Goal: Task Accomplishment & Management: Manage account settings

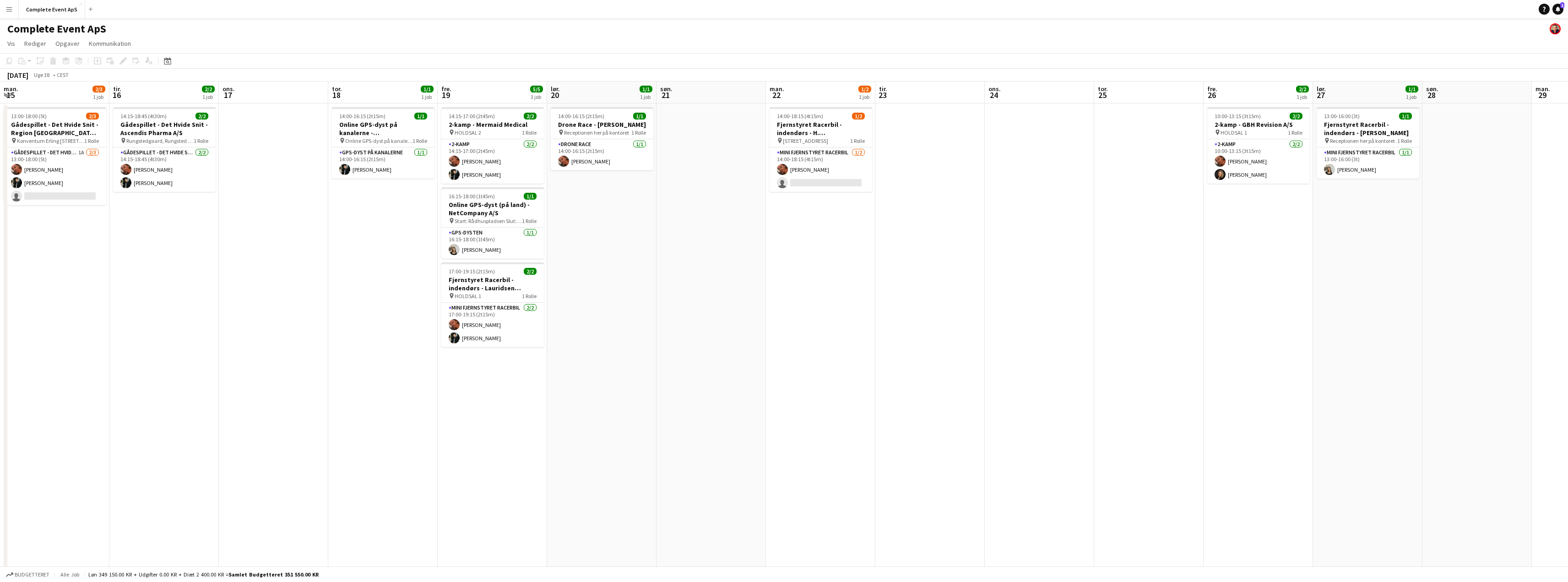
scroll to position [0, 315]
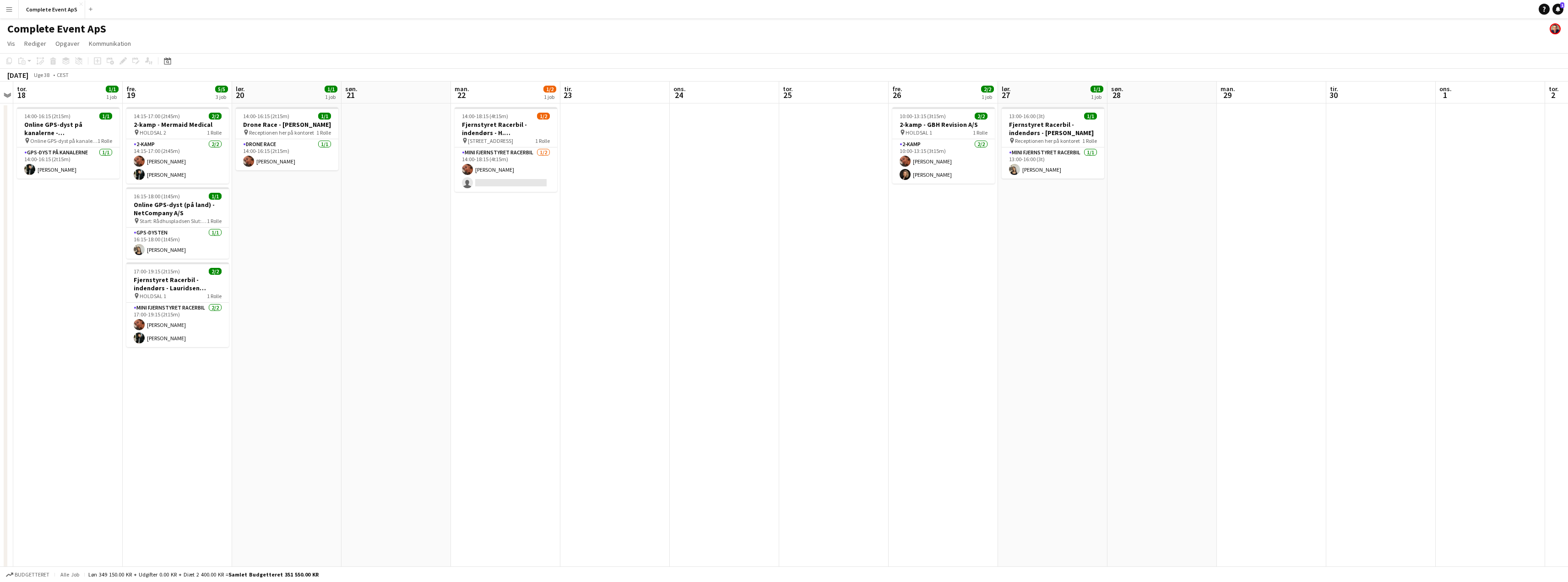
click at [11, 6] on app-icon "Menu" at bounding box center [9, 9] width 8 height 8
click at [116, 83] on link "Godkendelser" at bounding box center [138, 86] width 92 height 18
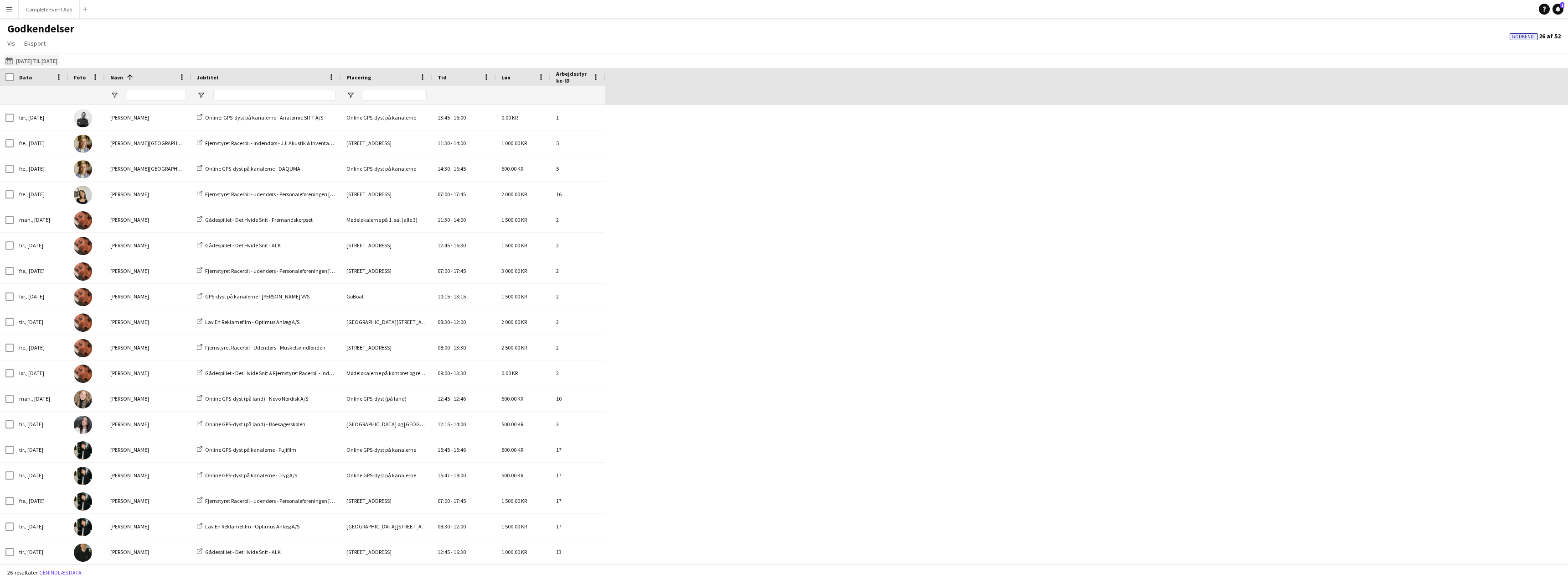
click at [41, 60] on button "[DATE] til [DATE] [DATE] til [DATE]" at bounding box center [31, 60] width 56 height 11
click at [118, 97] on span "Previous month" at bounding box center [120, 96] width 18 height 18
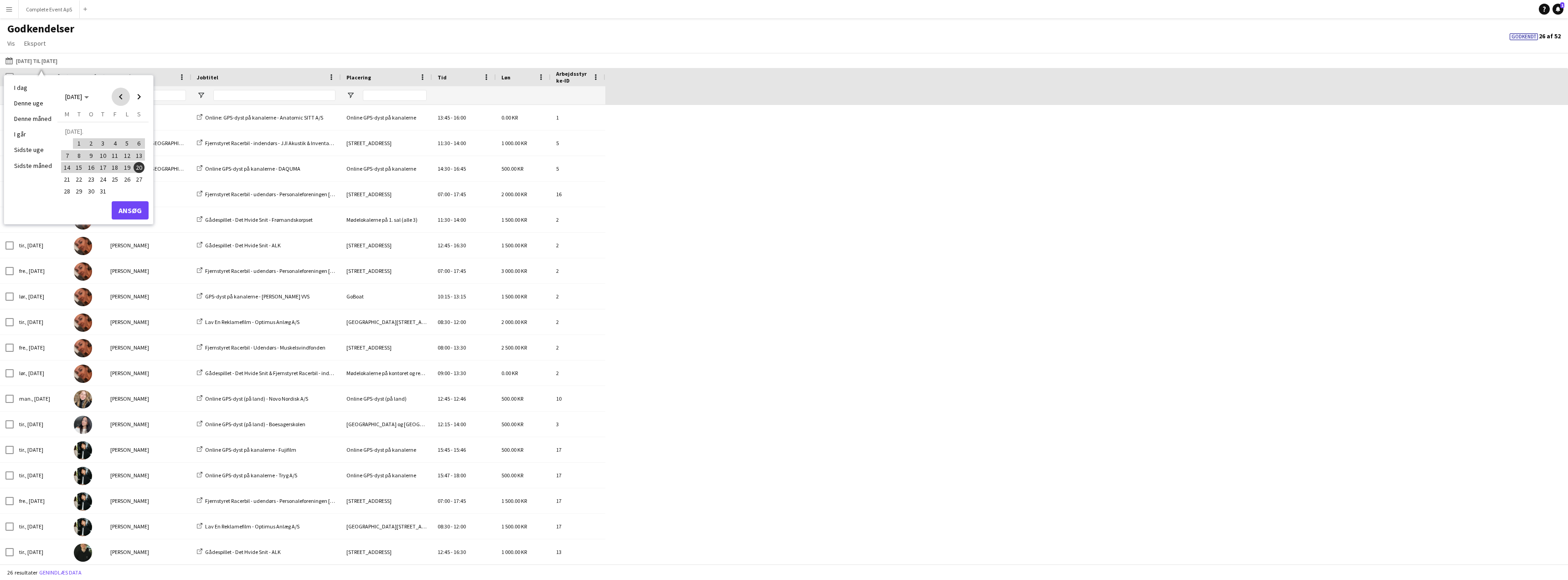
click at [123, 95] on span "Previous month" at bounding box center [120, 96] width 18 height 18
click at [138, 97] on span "Next month" at bounding box center [139, 96] width 18 height 18
click at [67, 178] on span "21" at bounding box center [66, 179] width 11 height 11
click at [138, 100] on span "Next month" at bounding box center [139, 96] width 18 height 18
click at [101, 165] on span "21" at bounding box center [103, 169] width 11 height 11
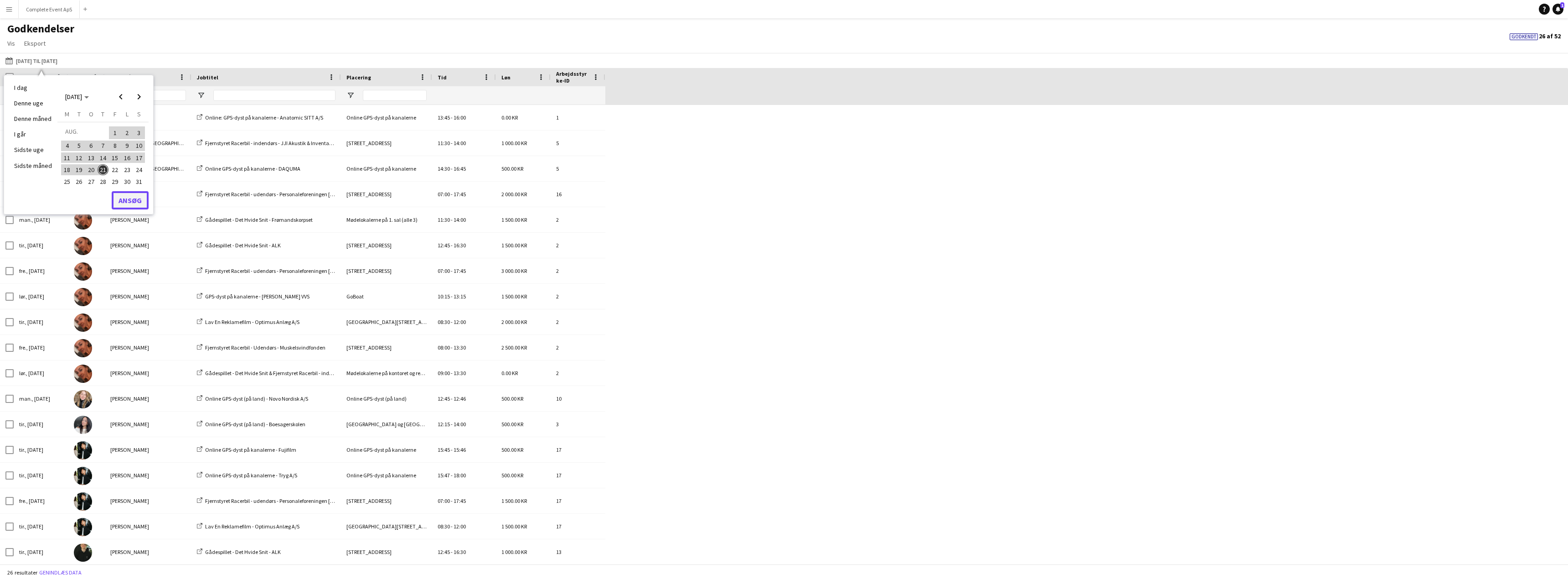
click at [122, 199] on button "Ansøg" at bounding box center [130, 200] width 37 height 18
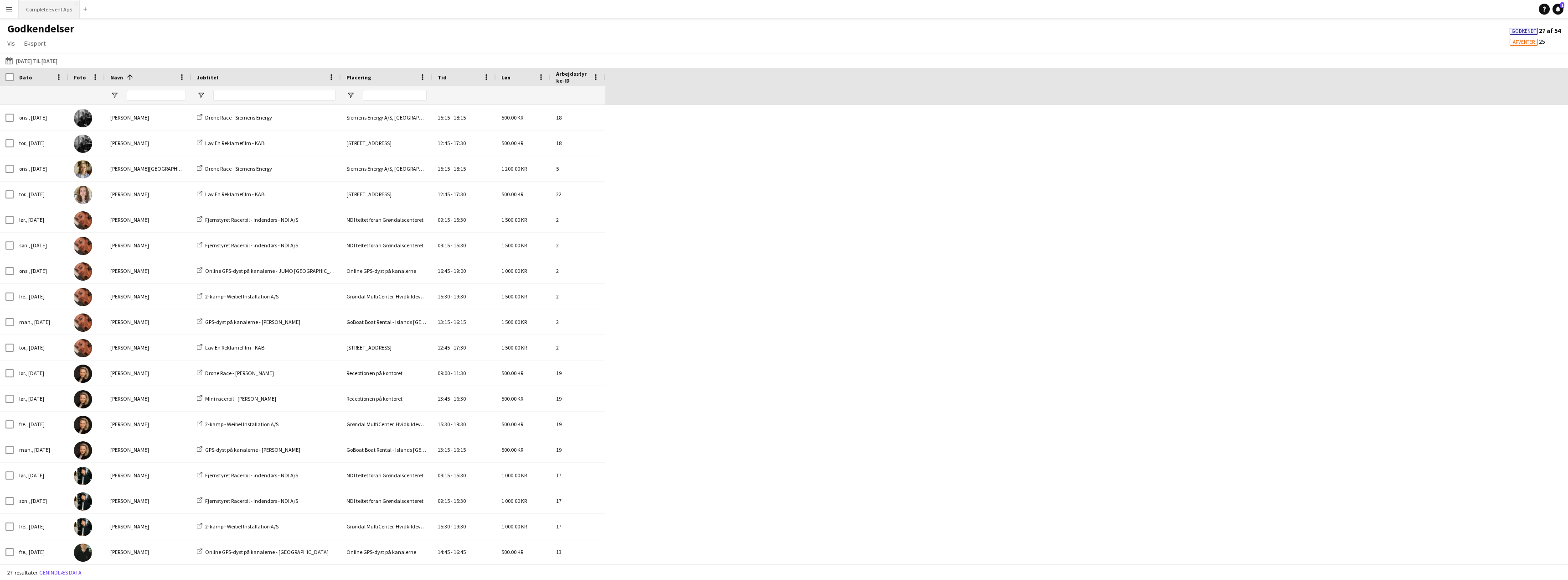
click at [41, 7] on button "Complete Event ApS Luk" at bounding box center [49, 9] width 61 height 18
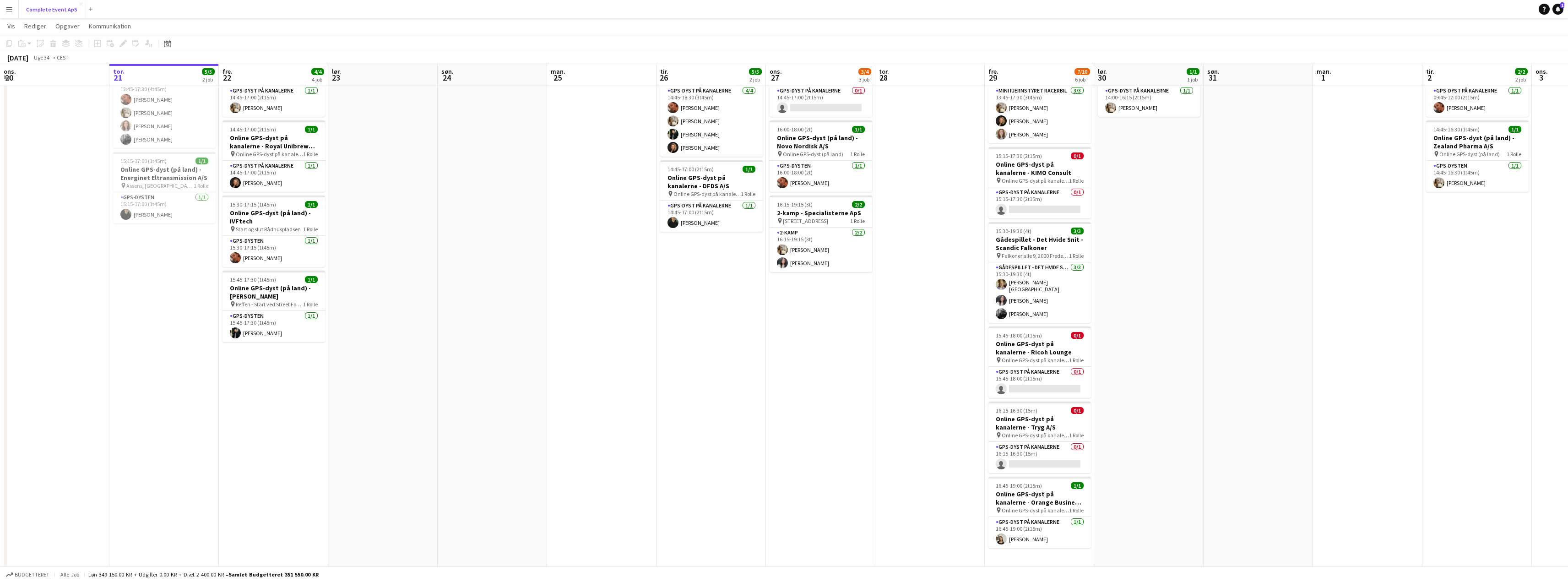
scroll to position [62, 0]
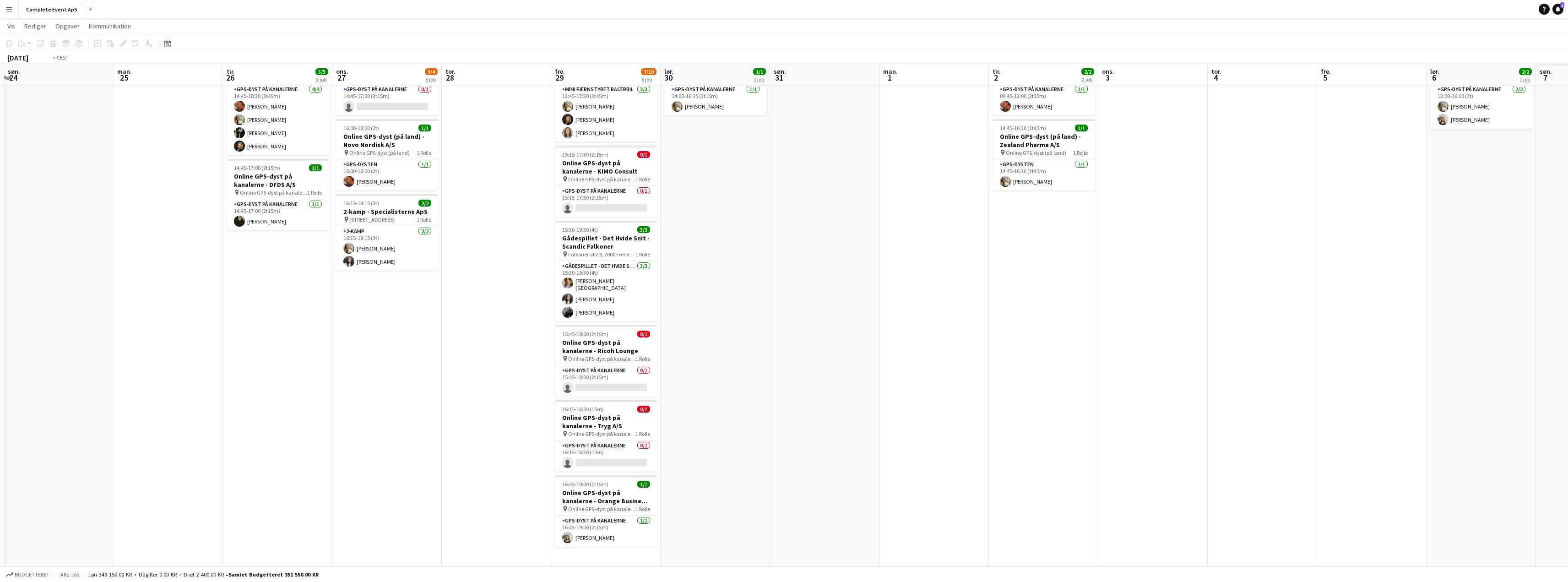
drag, startPoint x: 1021, startPoint y: 400, endPoint x: 580, endPoint y: 403, distance: 441.0
click at [589, 407] on app-calendar-viewport "ons. 20 tor. 21 5/5 2 job fre. 22 4/4 4 job lør. 23 søn. 24 man. 25 tir. 26 5/5…" at bounding box center [784, 270] width 1568 height 593
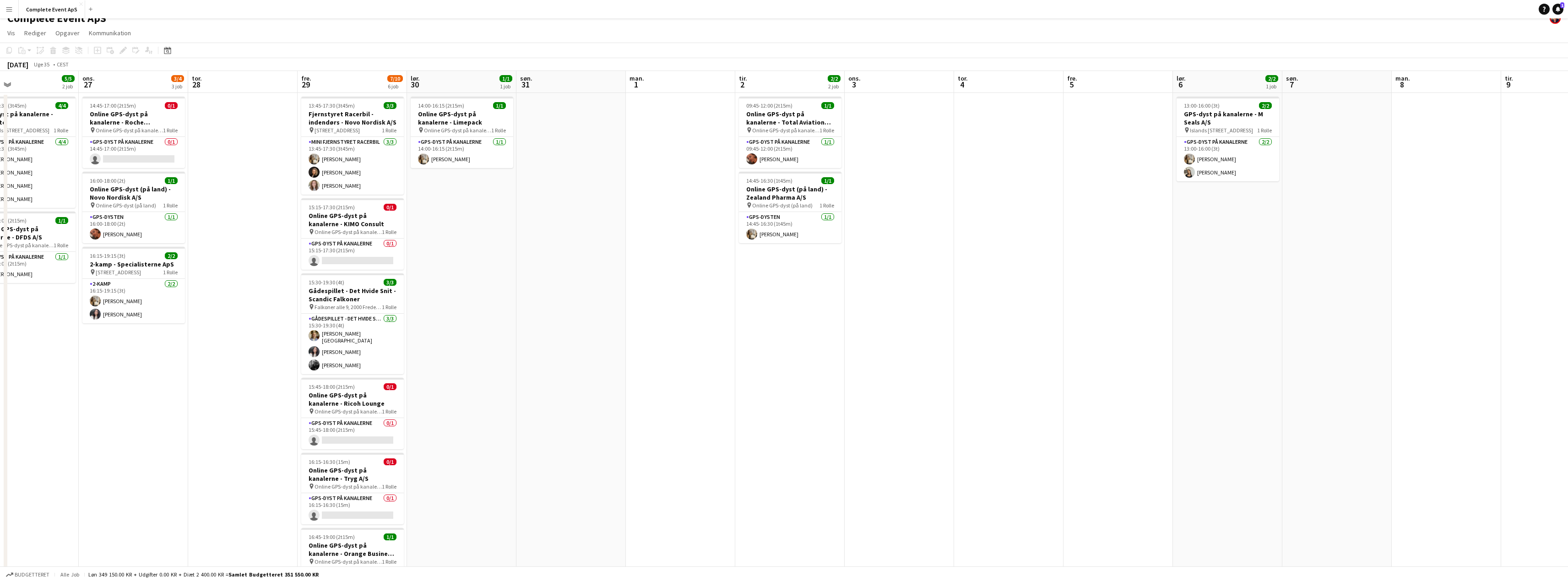
scroll to position [0, 0]
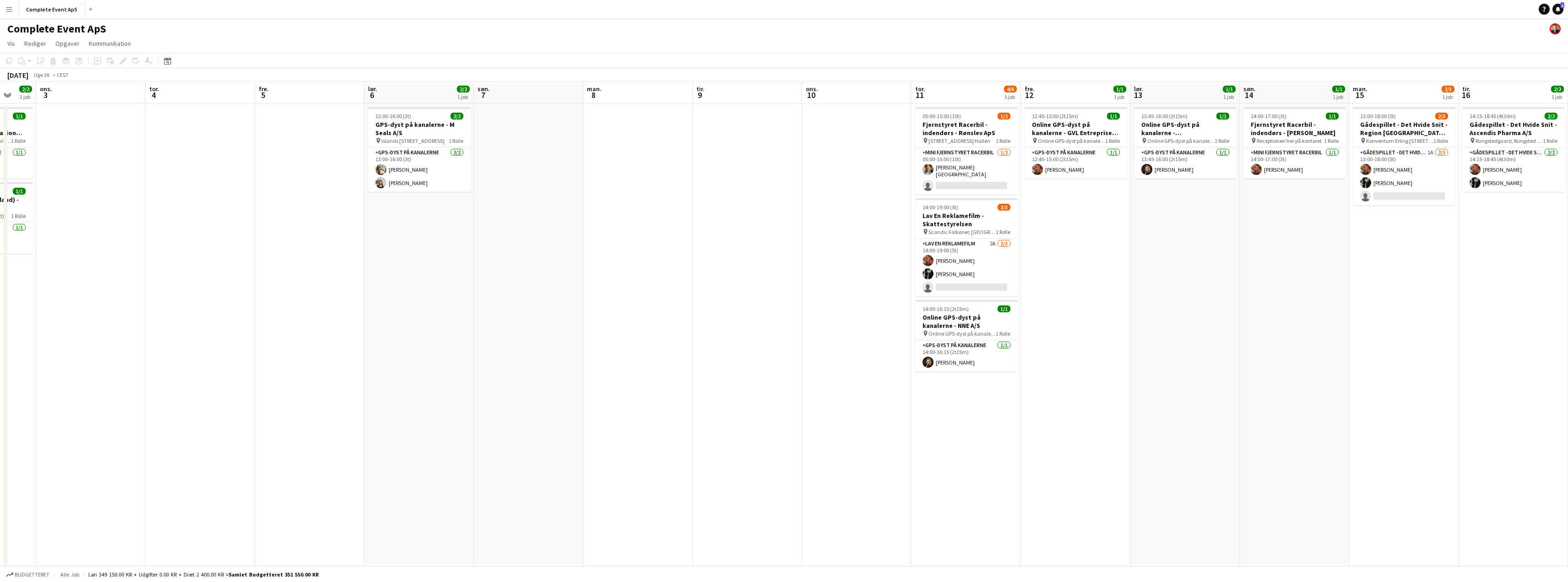
drag, startPoint x: 1146, startPoint y: 365, endPoint x: 500, endPoint y: 373, distance: 646.0
click at [498, 376] on app-calendar-viewport "lør. 30 1/1 1 job søn. 31 man. 1 tir. 2 2/2 2 job ons. 3 tor. 4 fre. 5 lør. 6 2…" at bounding box center [784, 356] width 1568 height 548
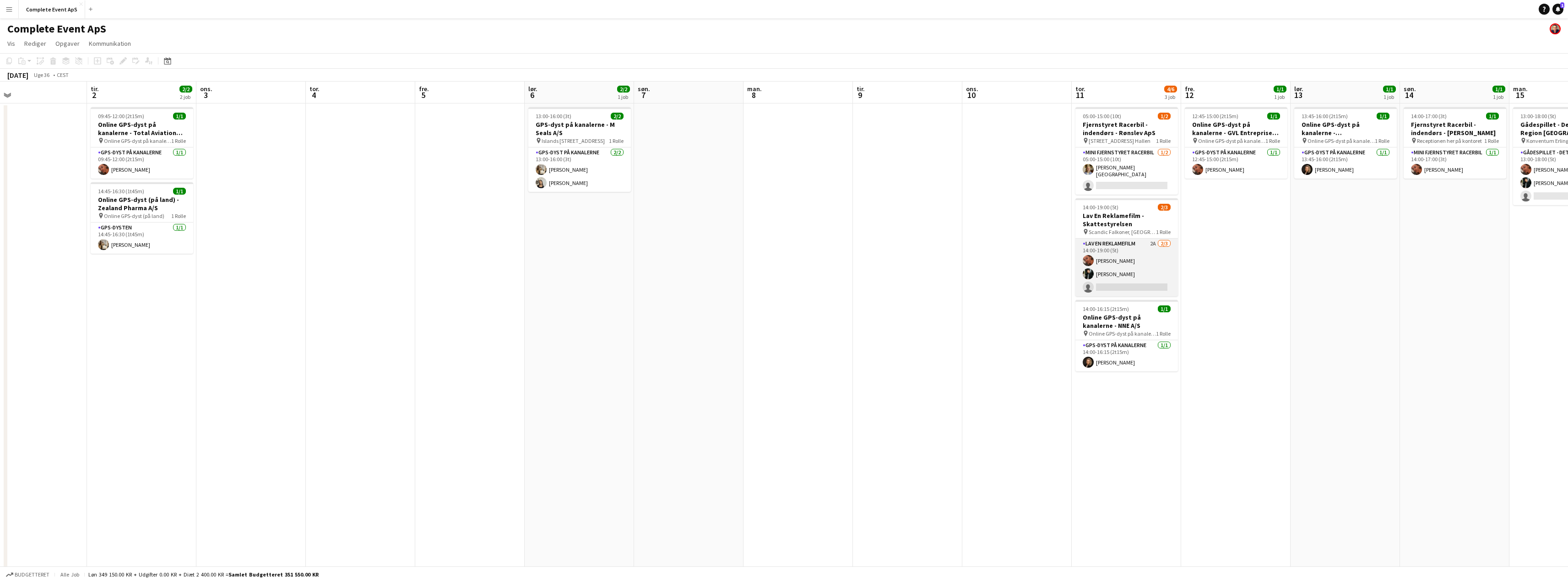
click at [1144, 264] on app-card-role "Lav En Reklamefilm 2A [DATE] 14:00-19:00 (5t) [PERSON_NAME] [PERSON_NAME] singl…" at bounding box center [1126, 267] width 102 height 58
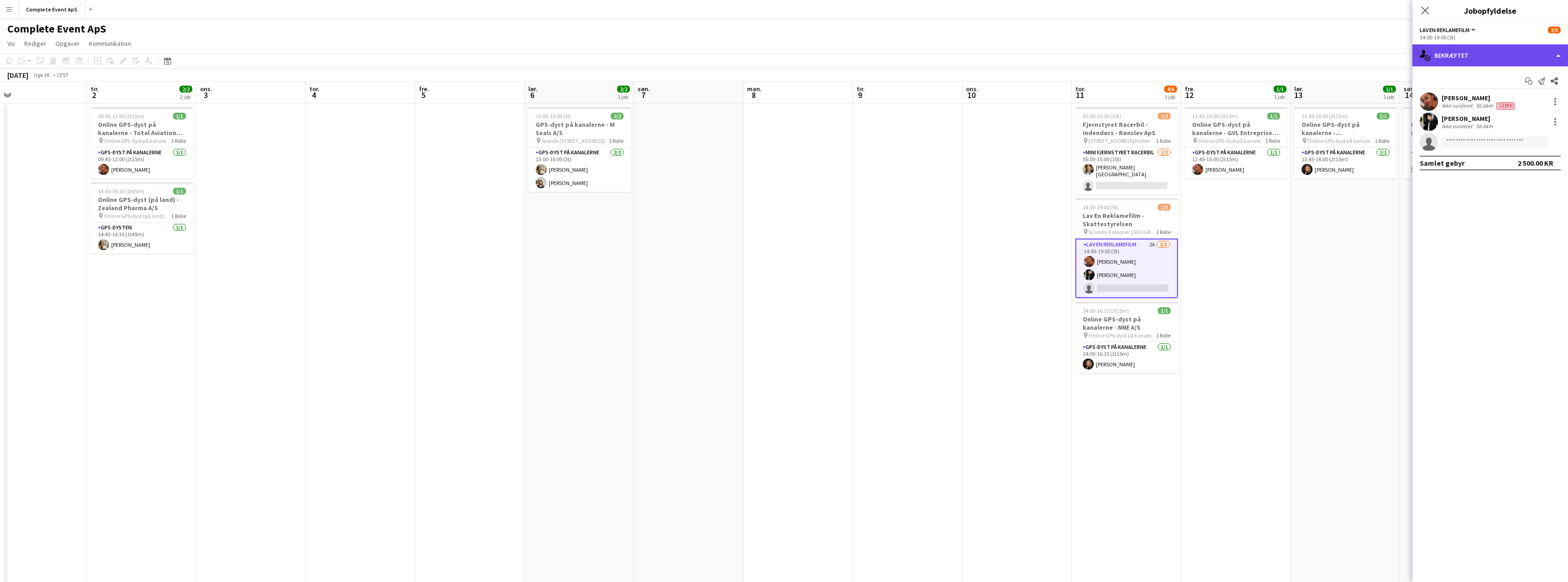
click at [1479, 50] on div "single-neutral-actions-check-2 Bekræftet" at bounding box center [1490, 55] width 156 height 22
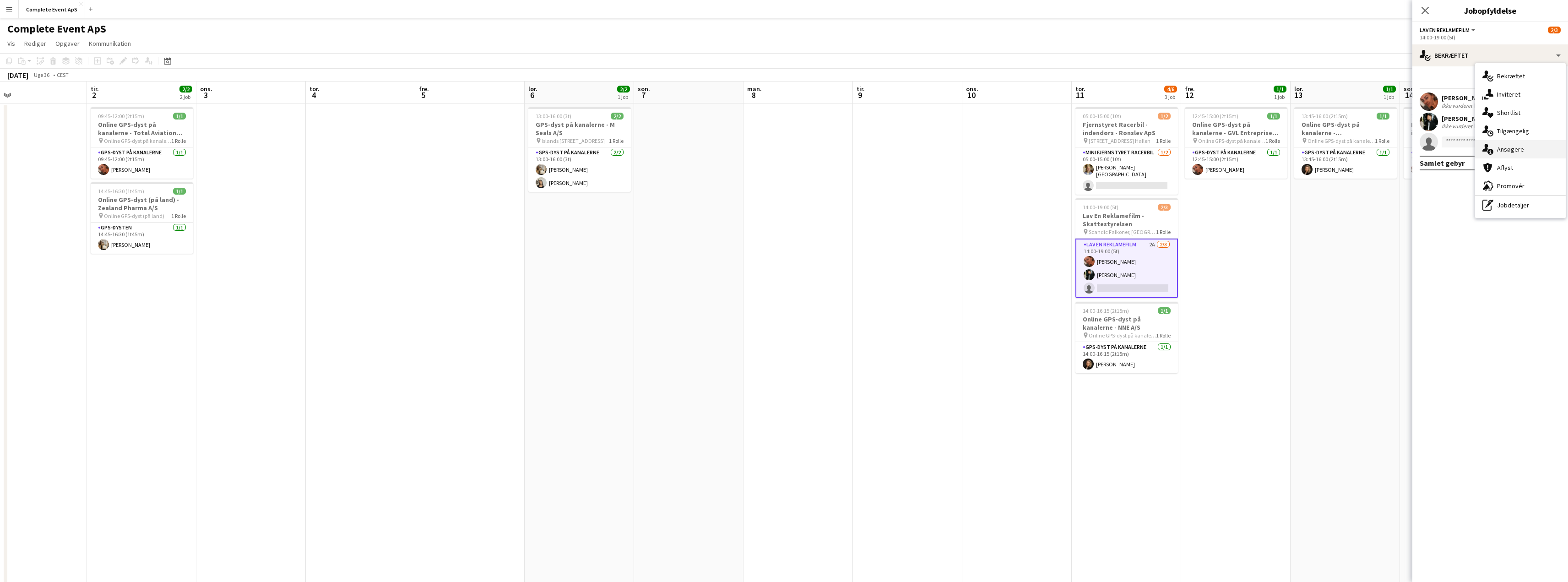
click at [1534, 150] on div "single-neutral-actions-information Ansøgere" at bounding box center [1520, 149] width 90 height 18
click at [1541, 142] on app-icon "Bekræft" at bounding box center [1542, 144] width 8 height 8
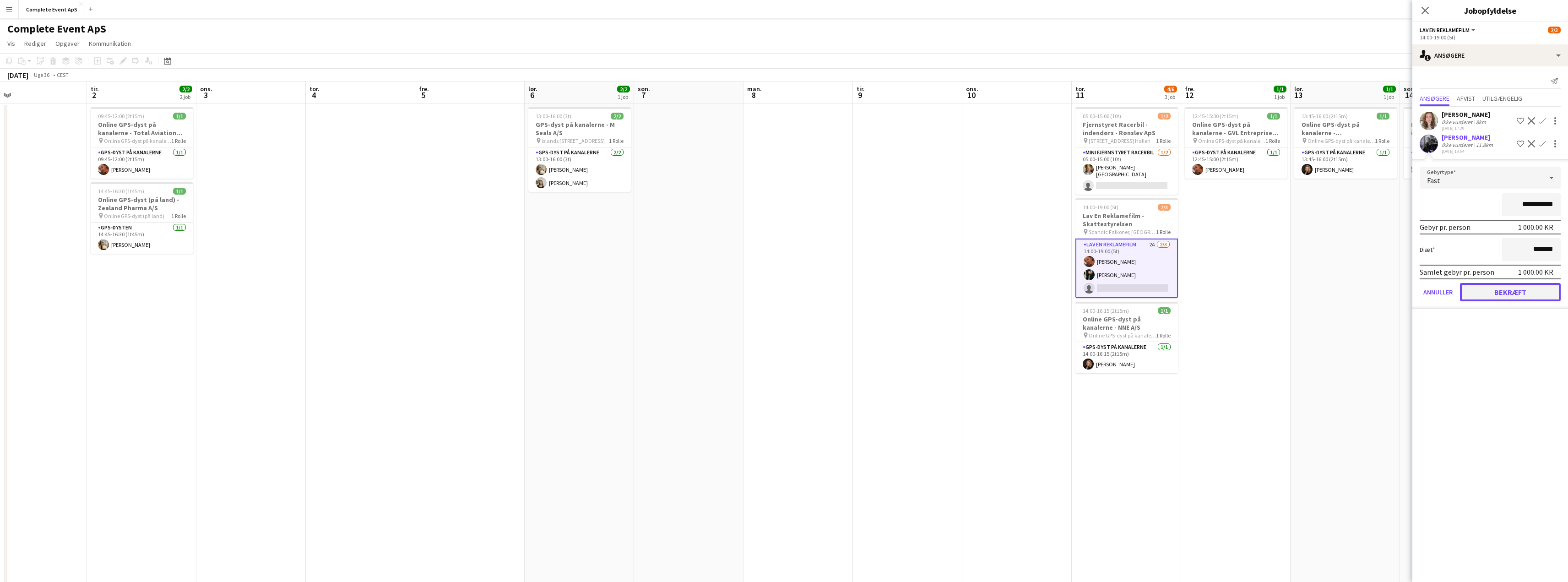
click at [1507, 294] on button "Bekræft" at bounding box center [1510, 292] width 101 height 18
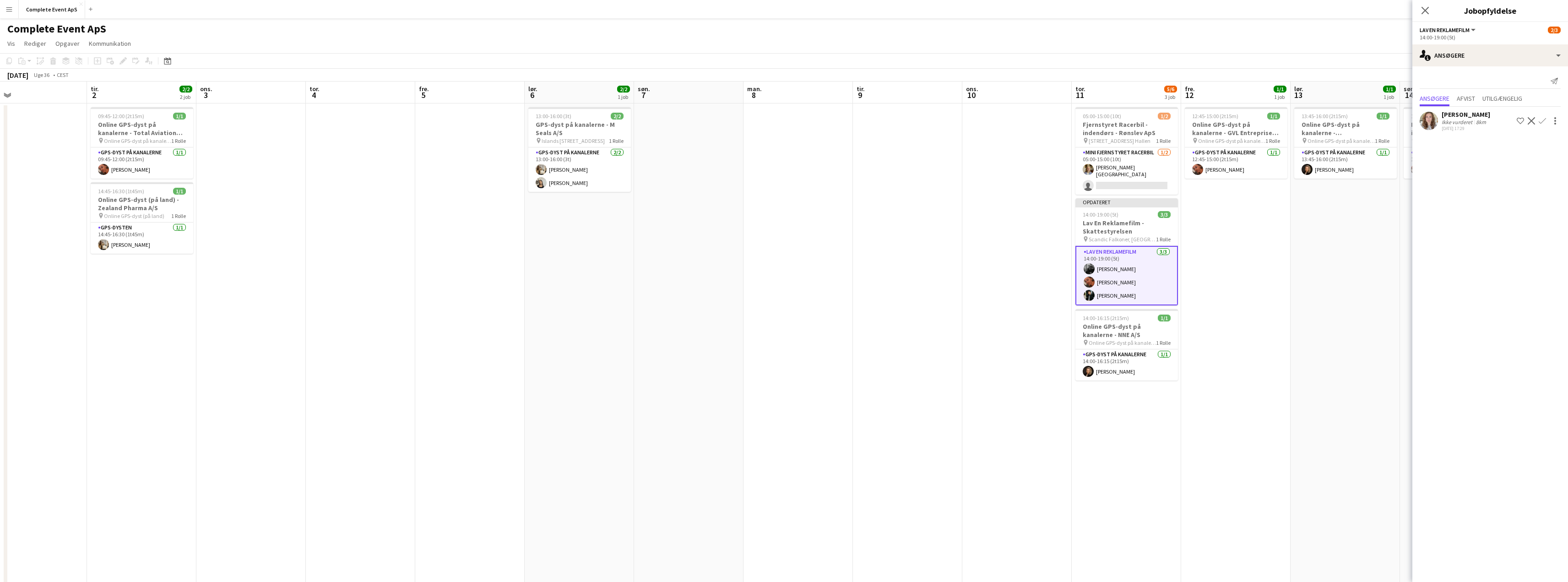
click at [1337, 275] on app-date-cell "13:45-16:00 (2t15m) 1/1 Online GPS-dyst på kanalerne - [GEOGRAPHIC_DATA] pin On…" at bounding box center [1345, 366] width 109 height 526
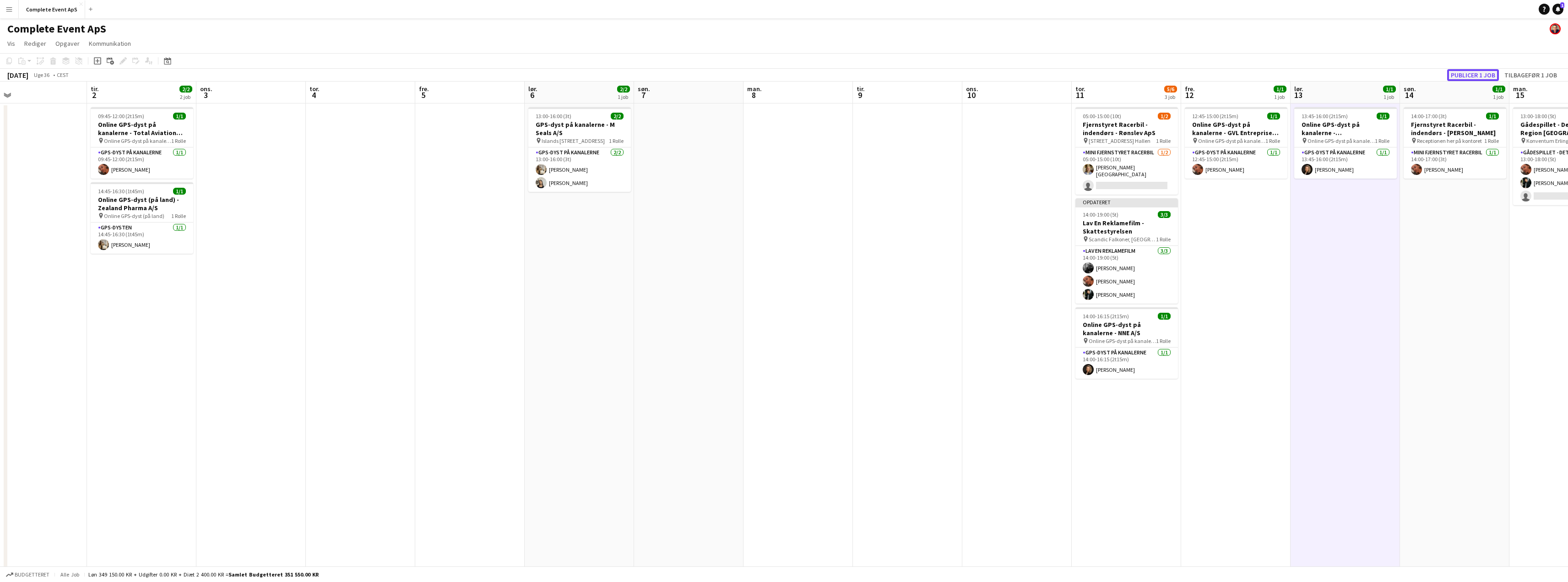
click at [1473, 74] on button "Publicer 1 job" at bounding box center [1472, 75] width 52 height 12
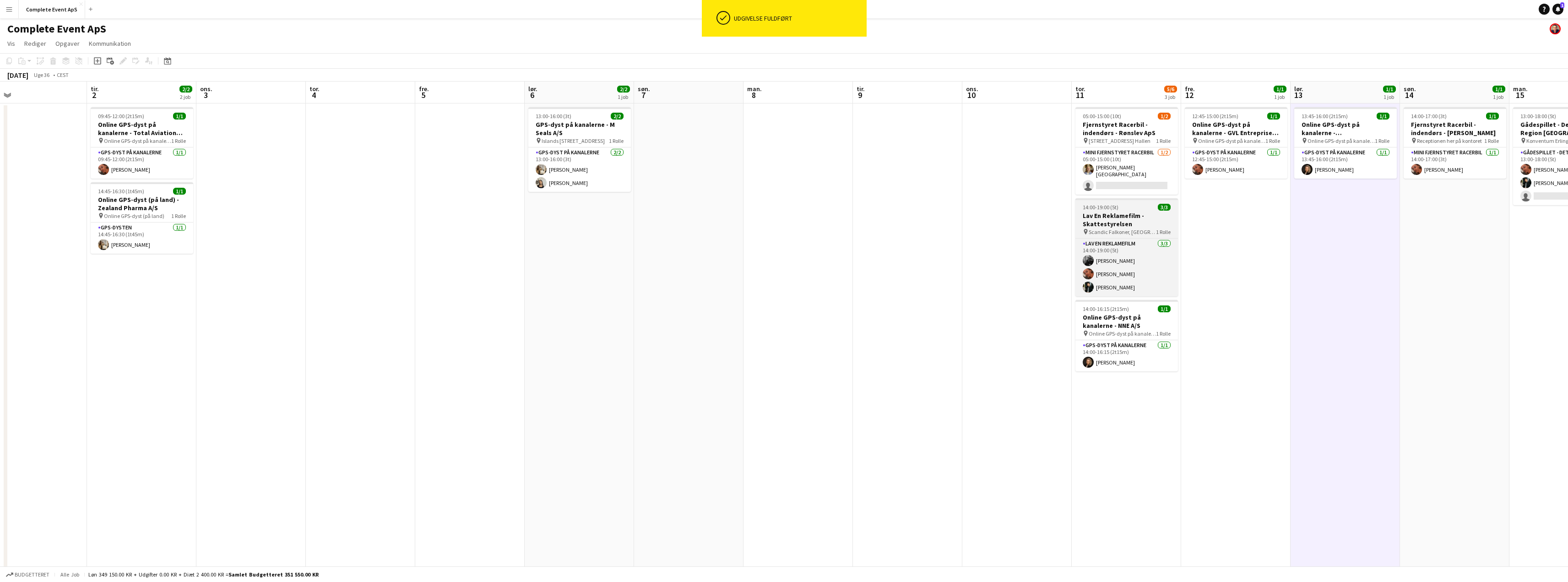
click at [1142, 207] on div "14:00-19:00 (5t) 3/3" at bounding box center [1126, 207] width 102 height 7
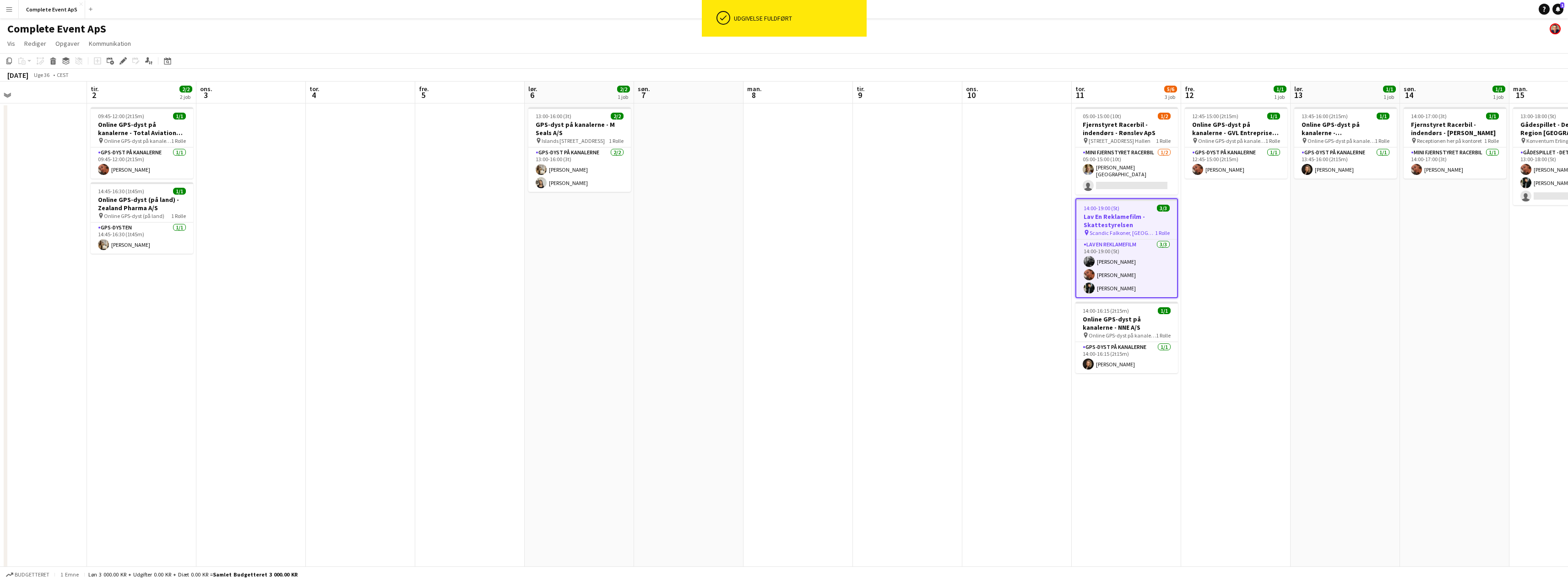
click at [1142, 207] on div "14:00-19:00 (5t) 3/3" at bounding box center [1126, 208] width 101 height 7
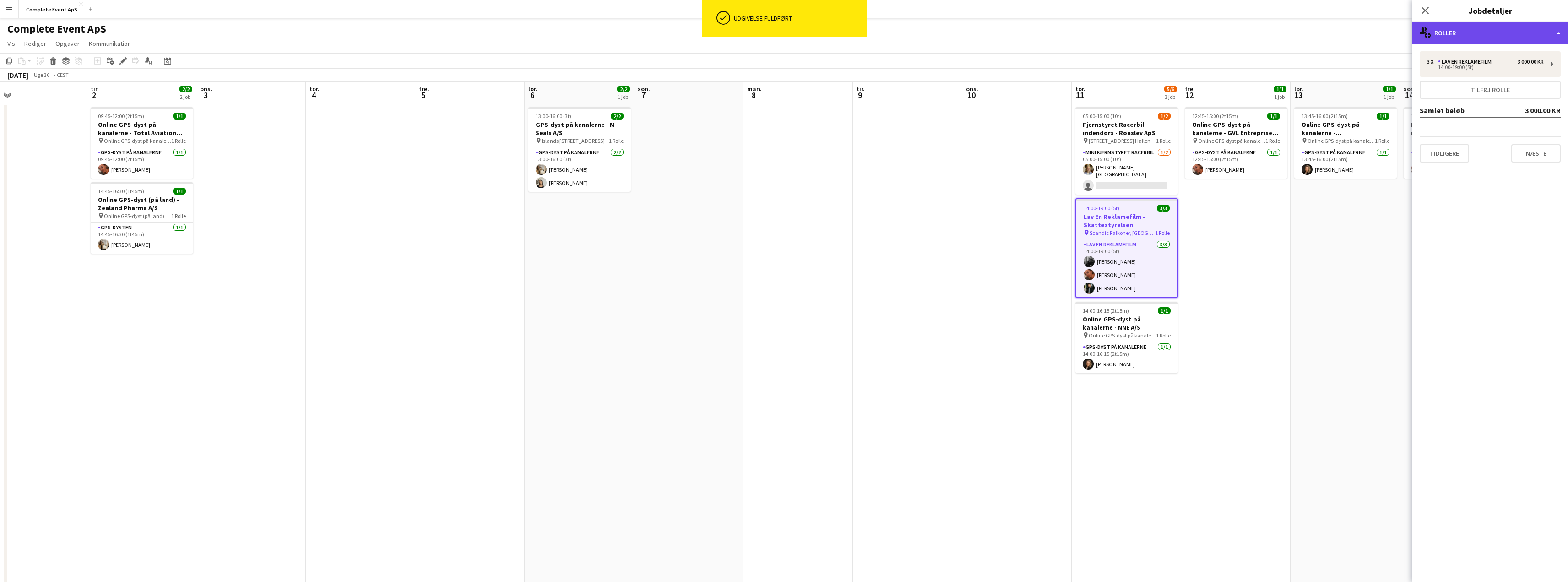
click at [1464, 40] on div "multiple-users-add Roller" at bounding box center [1490, 33] width 156 height 22
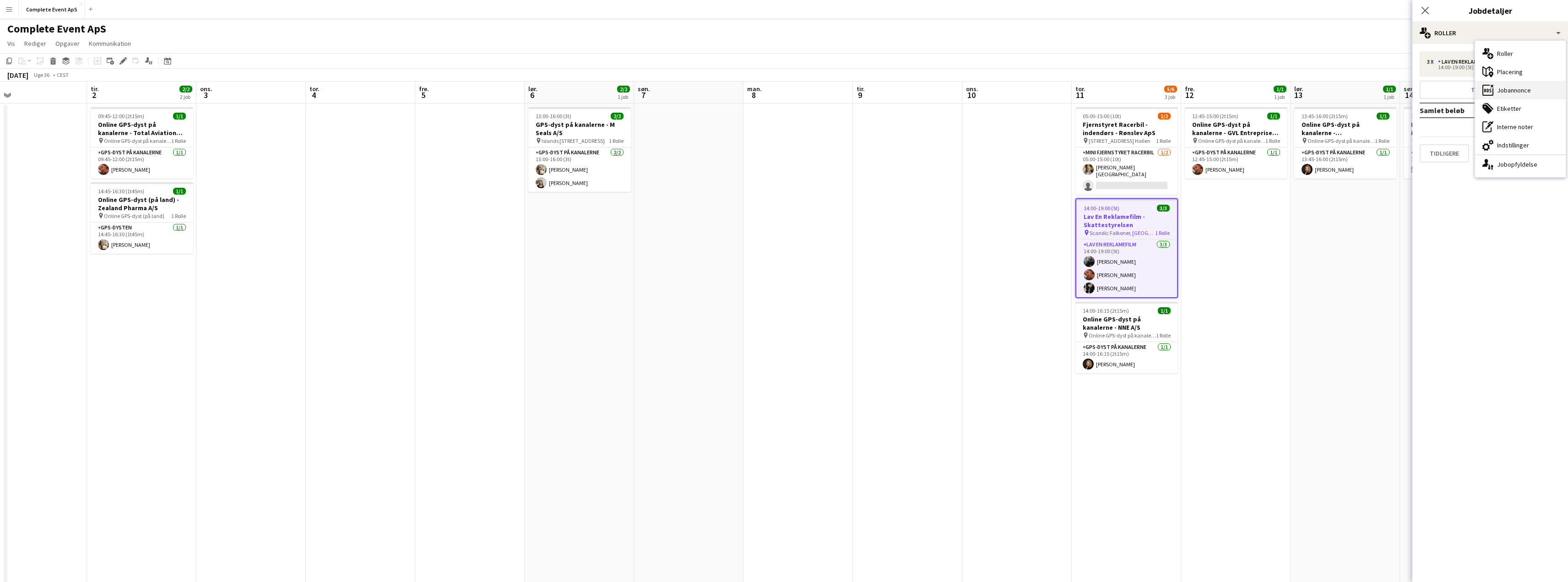
click at [1507, 92] on div "ads-window Jobannonce" at bounding box center [1520, 90] width 90 height 18
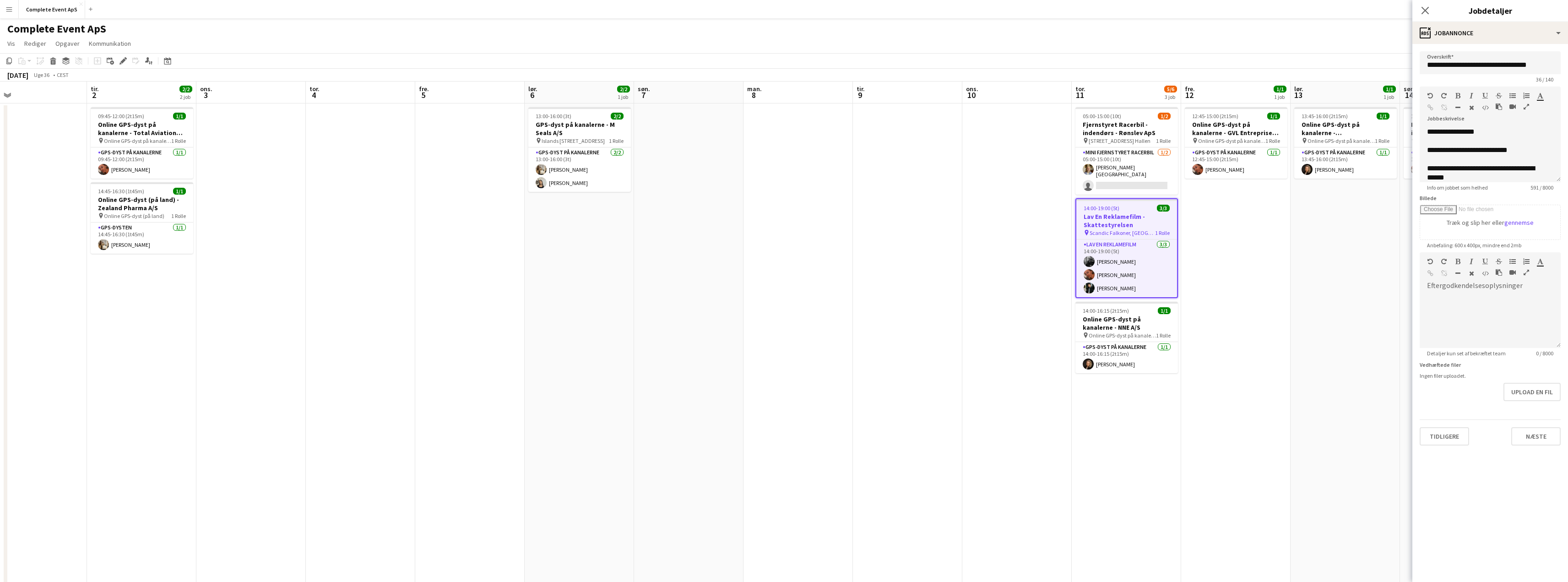
click at [1330, 332] on app-date-cell "13:45-16:00 (2t15m) 1/1 Online GPS-dyst på kanalerne - [GEOGRAPHIC_DATA] pin On…" at bounding box center [1345, 366] width 109 height 526
